Goal: Task Accomplishment & Management: Manage account settings

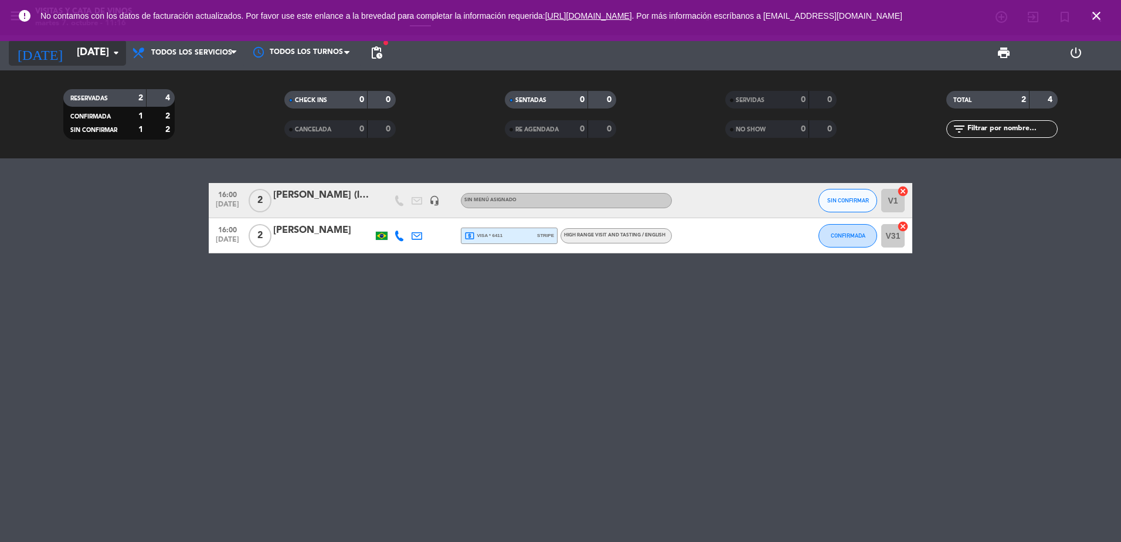
click at [71, 53] on input "[DATE]" at bounding box center [139, 52] width 136 height 23
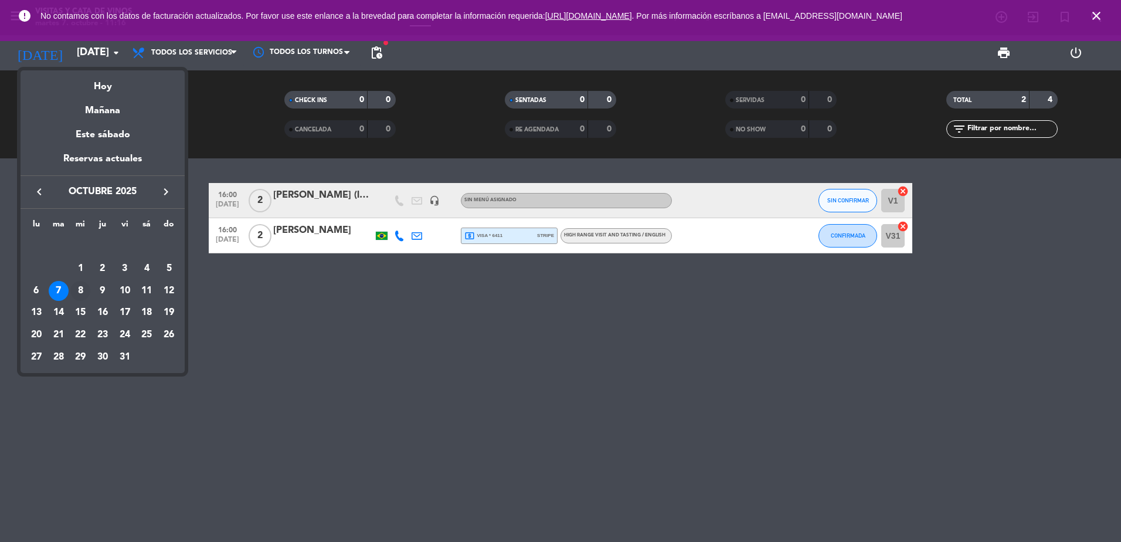
click at [79, 290] on div "8" at bounding box center [80, 291] width 20 height 20
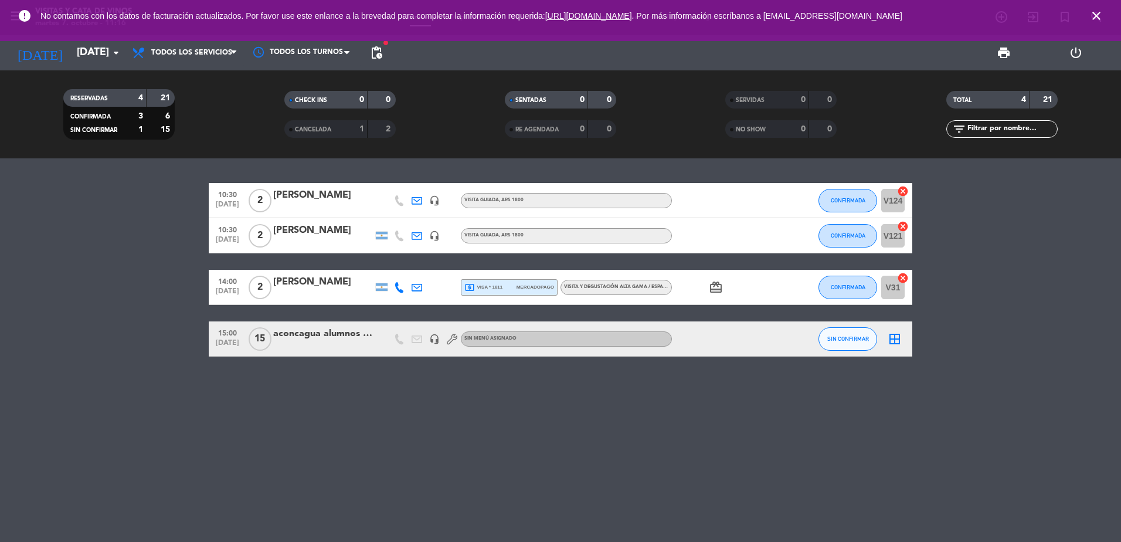
click at [317, 202] on div "[PERSON_NAME]" at bounding box center [323, 195] width 100 height 15
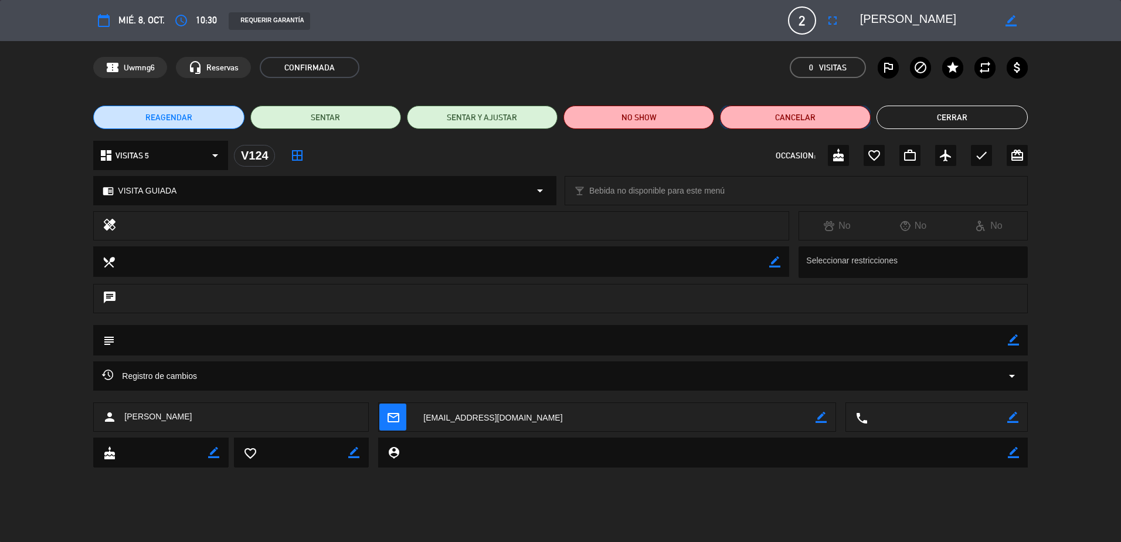
click at [787, 118] on button "Cancelar" at bounding box center [795, 117] width 151 height 23
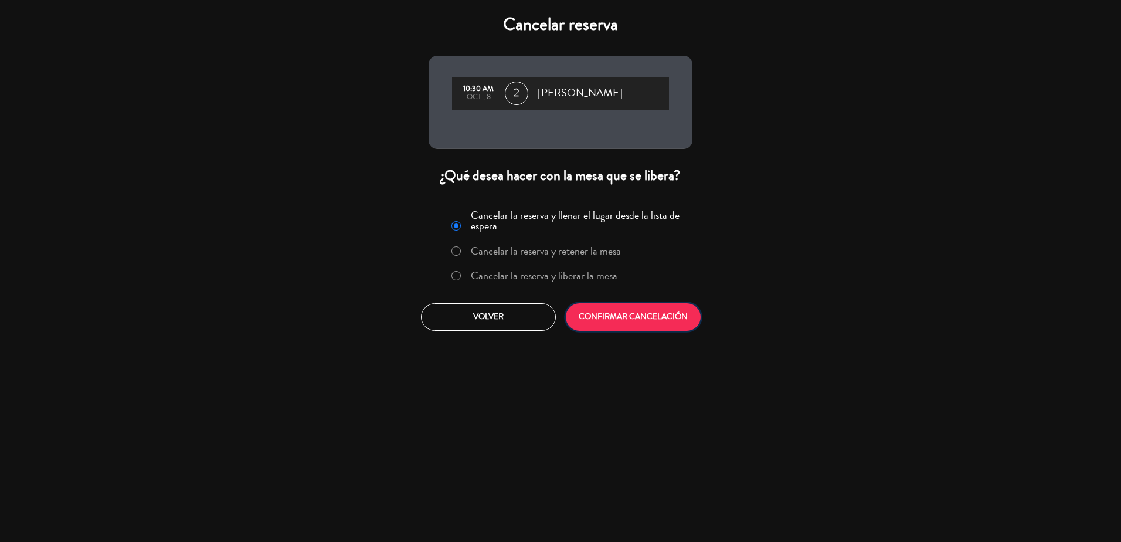
click at [664, 307] on button "CONFIRMAR CANCELACIÓN" at bounding box center [633, 317] width 135 height 28
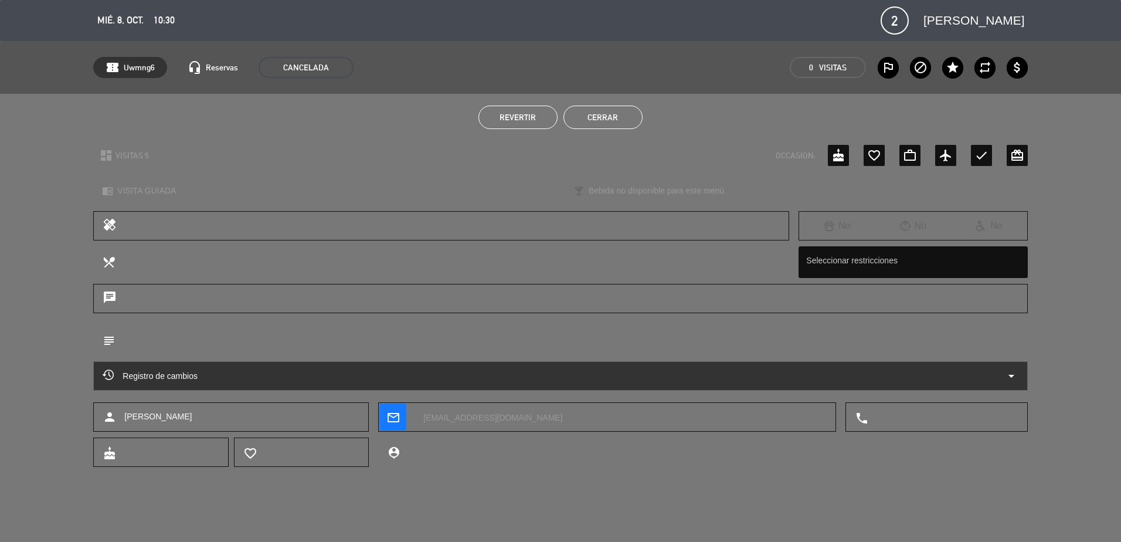
click at [631, 117] on button "Cerrar" at bounding box center [603, 117] width 79 height 23
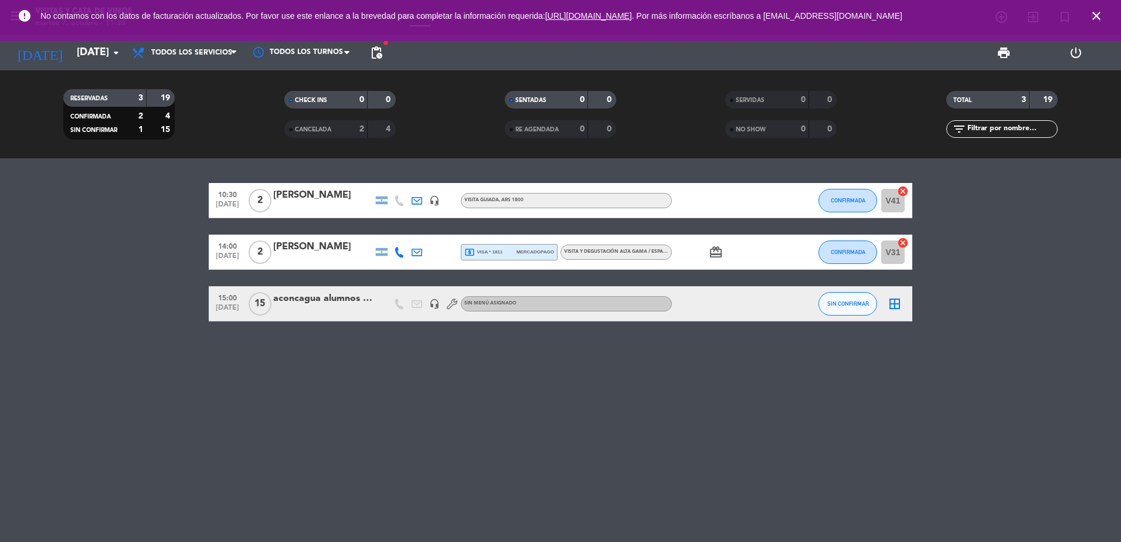
click at [1095, 15] on icon "close" at bounding box center [1097, 16] width 14 height 14
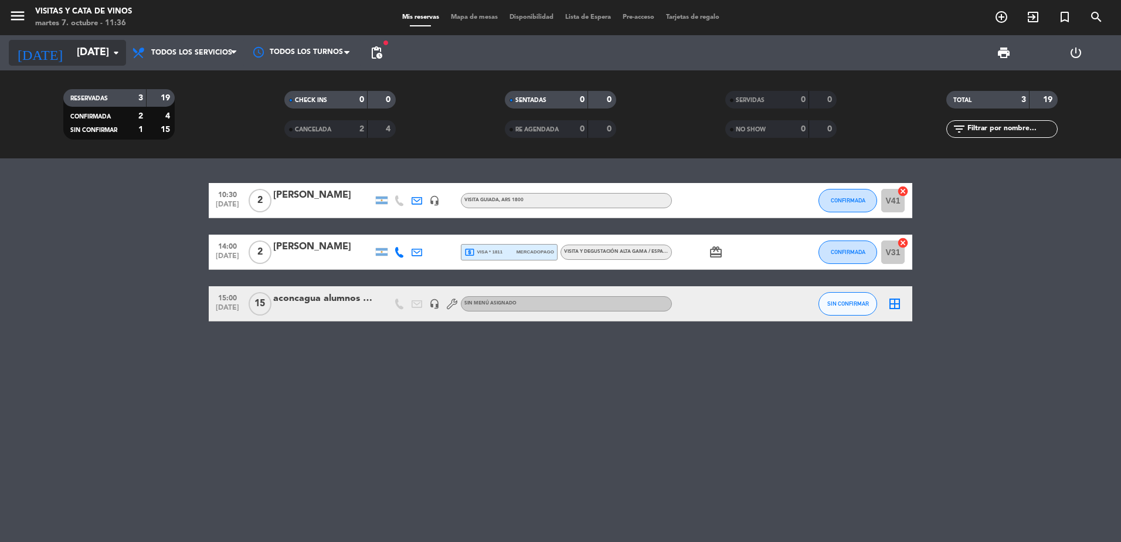
click at [111, 56] on icon "arrow_drop_down" at bounding box center [116, 53] width 14 height 14
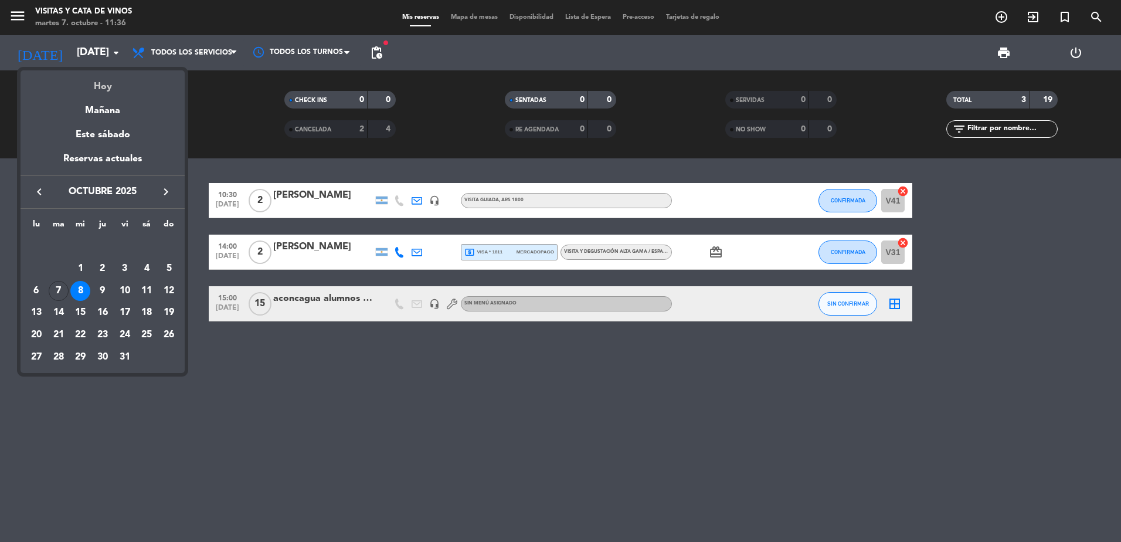
click at [110, 83] on div "Hoy" at bounding box center [103, 82] width 164 height 24
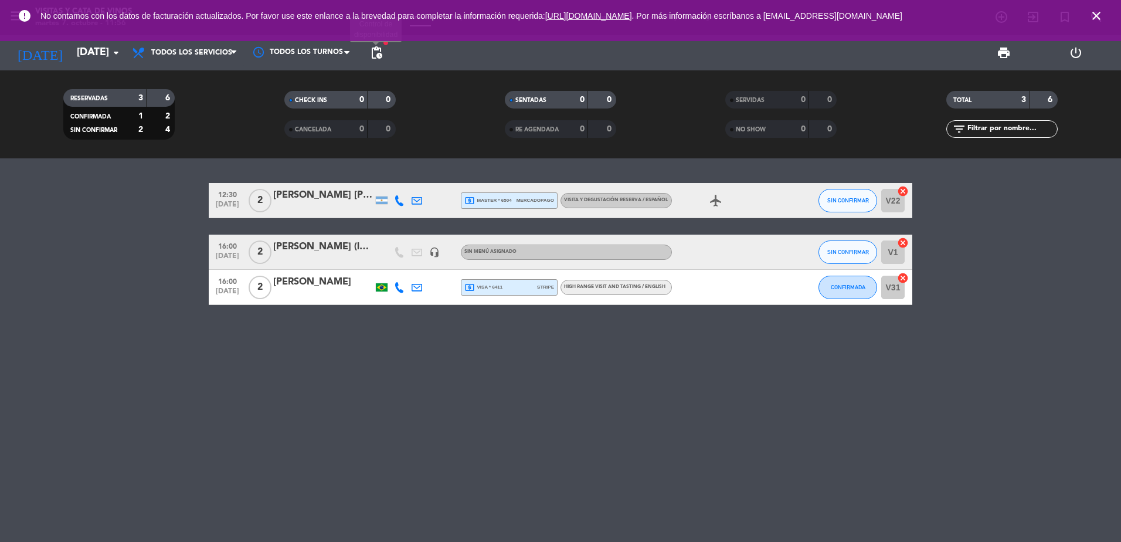
click at [376, 46] on span "pending_actions" at bounding box center [376, 53] width 14 height 14
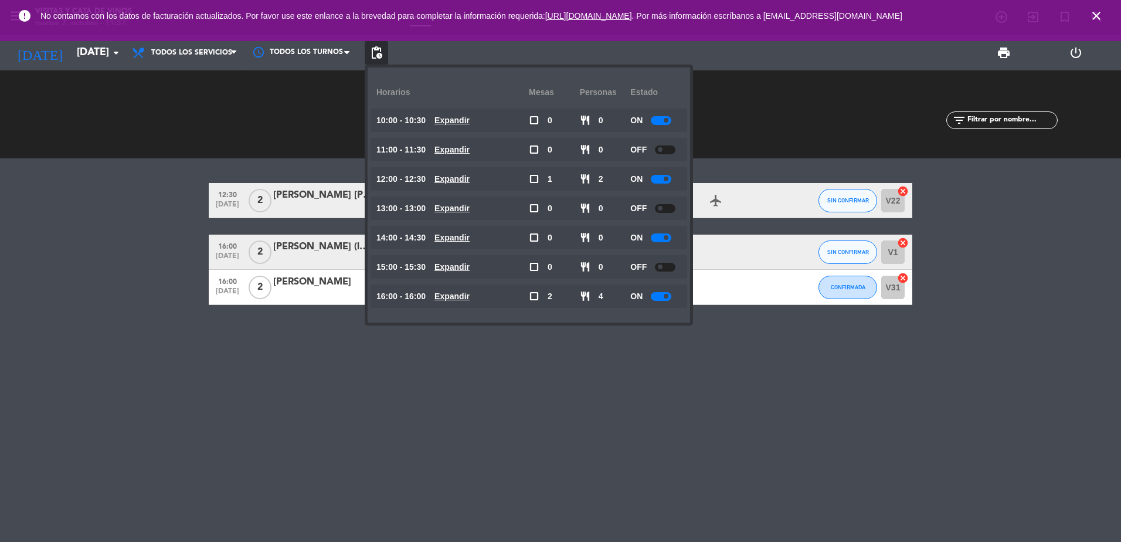
click at [665, 237] on span at bounding box center [666, 237] width 5 height 5
click at [15, 249] on bookings-row "12:30 [DATE] 2 [PERSON_NAME] [PERSON_NAME] local_atm master * 6504 mercadopago …" at bounding box center [560, 244] width 1121 height 122
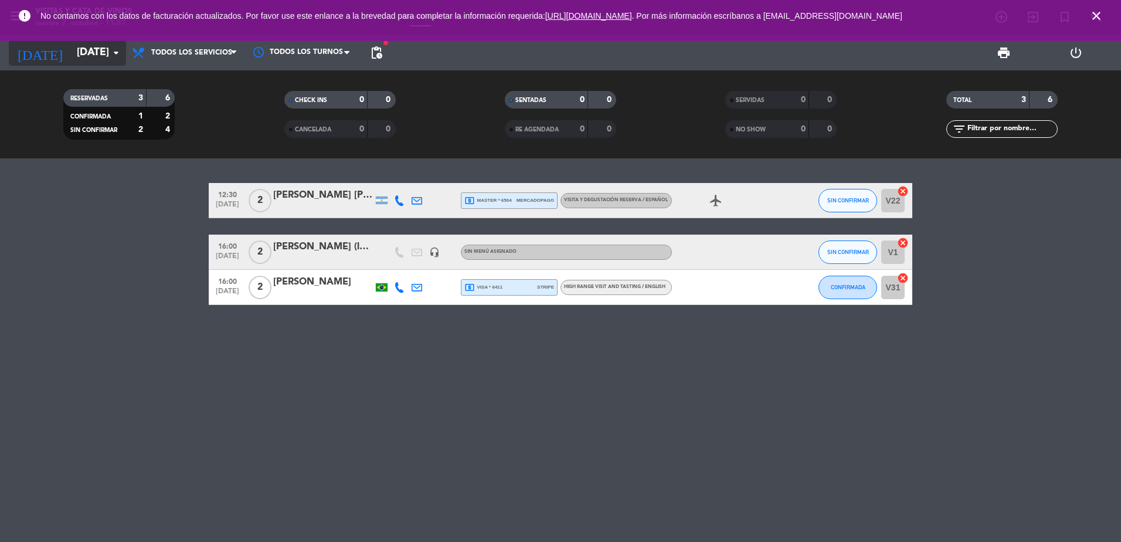
click at [83, 54] on input "[DATE]" at bounding box center [139, 52] width 136 height 23
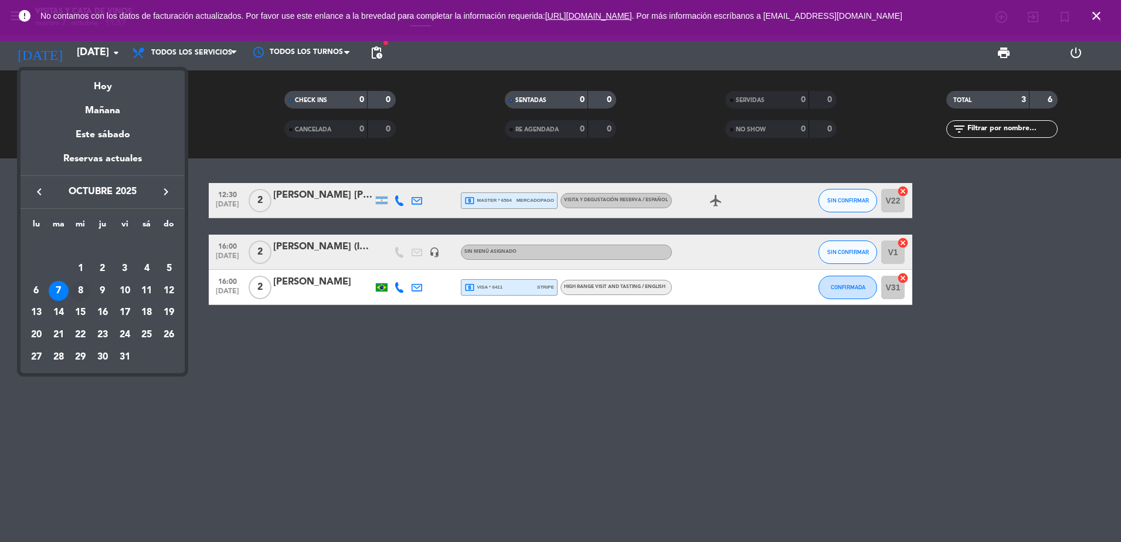
click at [73, 288] on div "8" at bounding box center [80, 291] width 20 height 20
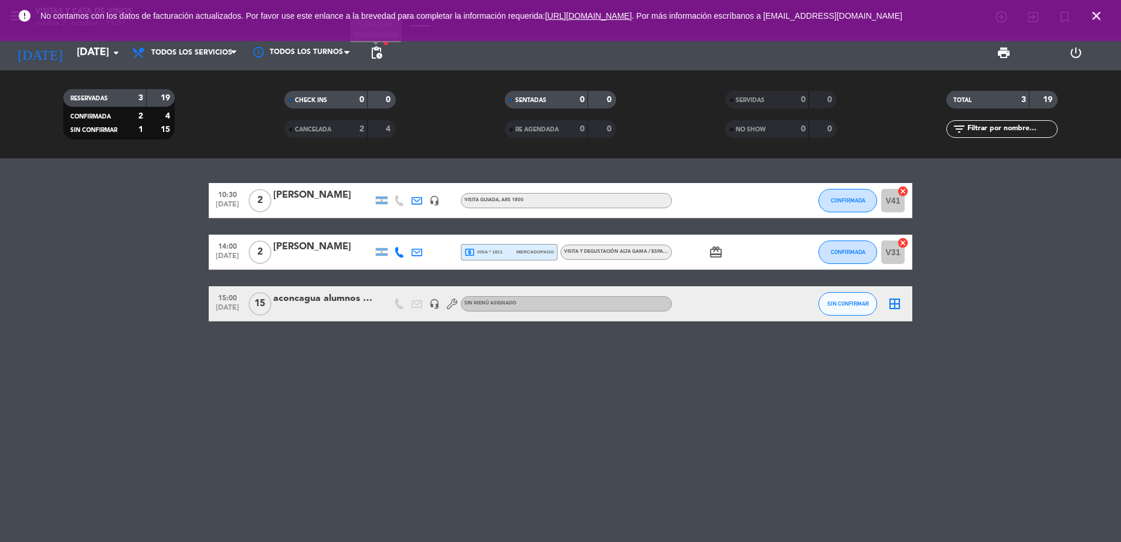
click at [375, 53] on span "pending_actions" at bounding box center [376, 53] width 14 height 14
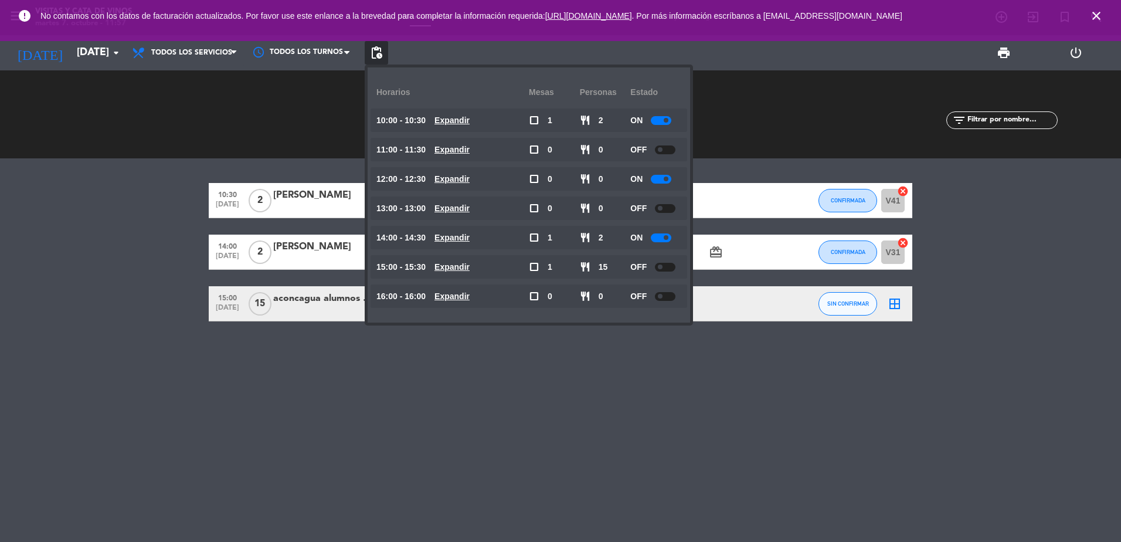
click at [673, 293] on div at bounding box center [665, 296] width 21 height 9
click at [548, 433] on div "10:30 [DATE] 2 [PERSON_NAME] headset_mic VISITA GUIADA , ARS 1800 CONFIRMADA V4…" at bounding box center [560, 350] width 1121 height 384
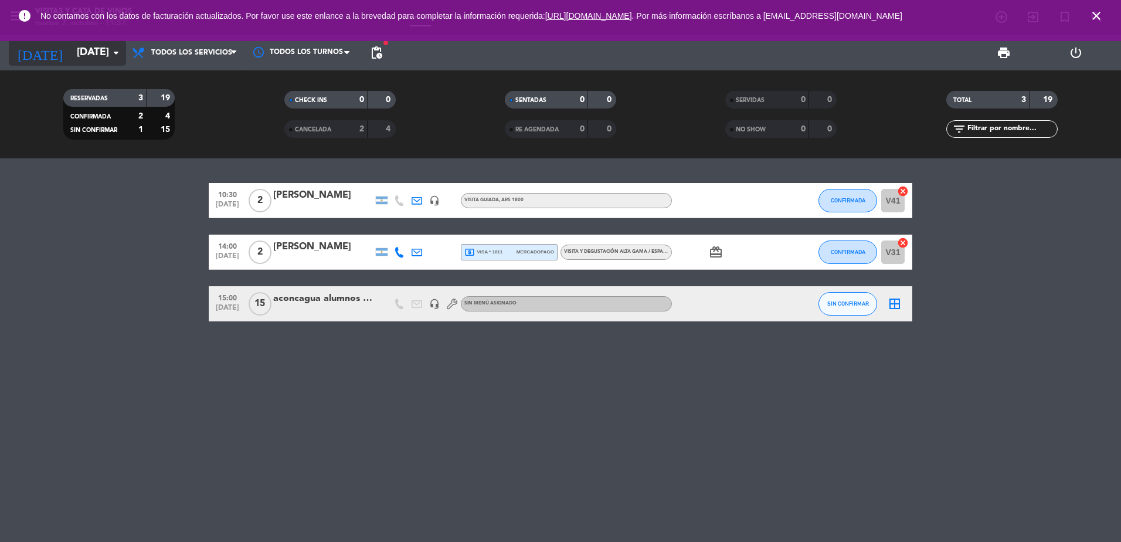
click at [86, 59] on input "[DATE]" at bounding box center [139, 52] width 136 height 23
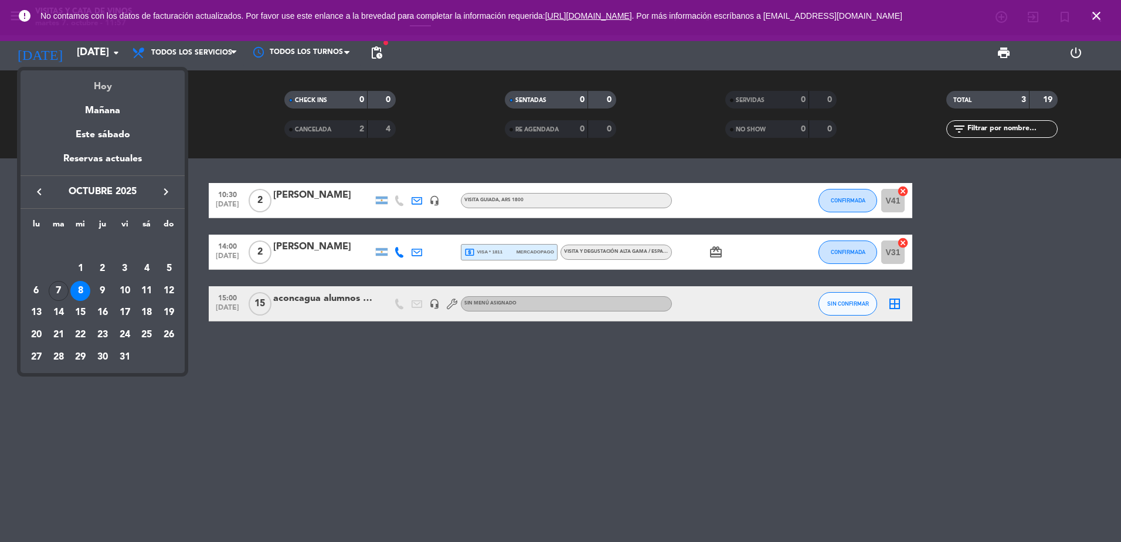
click at [106, 89] on div "Hoy" at bounding box center [103, 82] width 164 height 24
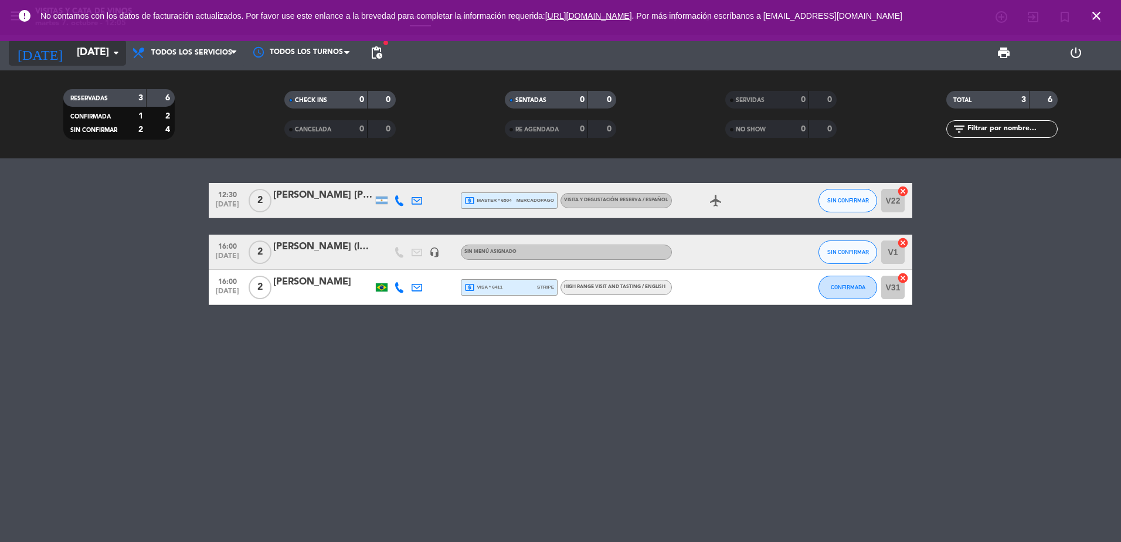
click at [71, 50] on input "[DATE]" at bounding box center [139, 52] width 136 height 23
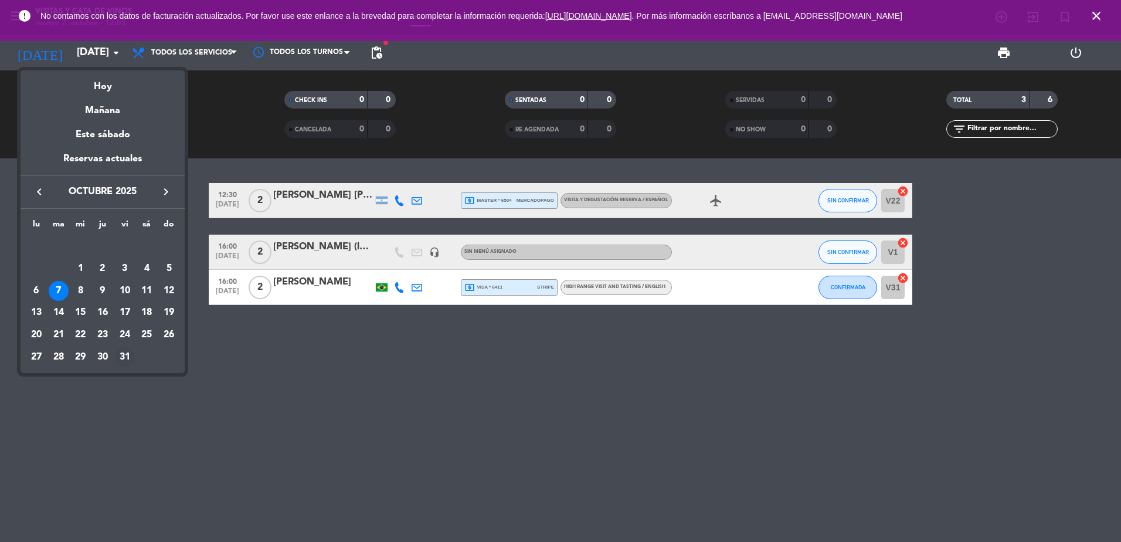
click at [123, 352] on div "31" at bounding box center [125, 357] width 20 height 20
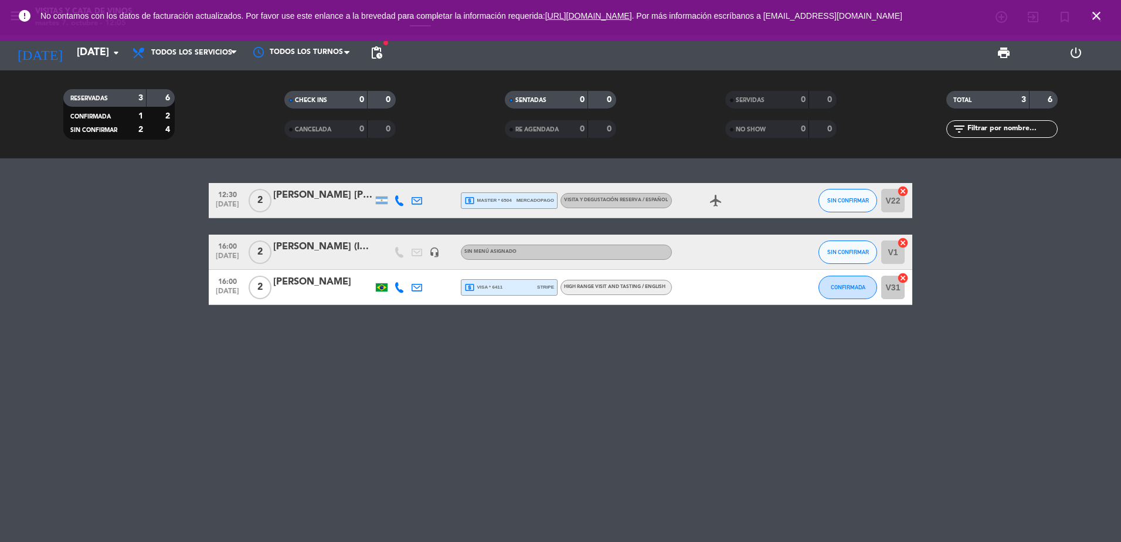
type input "[DATE]"
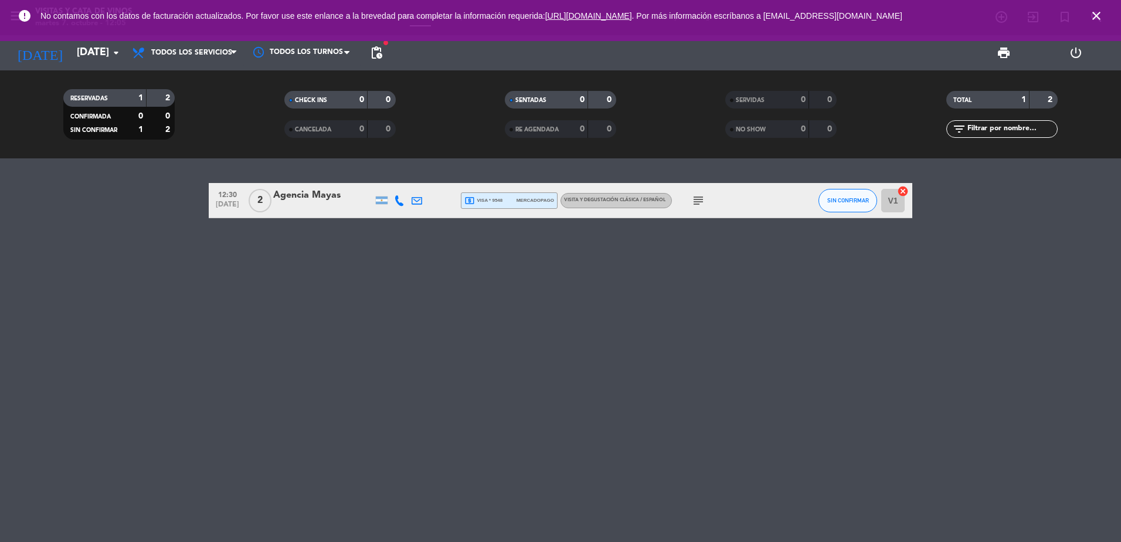
click at [700, 199] on icon "subject" at bounding box center [698, 201] width 14 height 14
